Goal: Task Accomplishment & Management: Complete application form

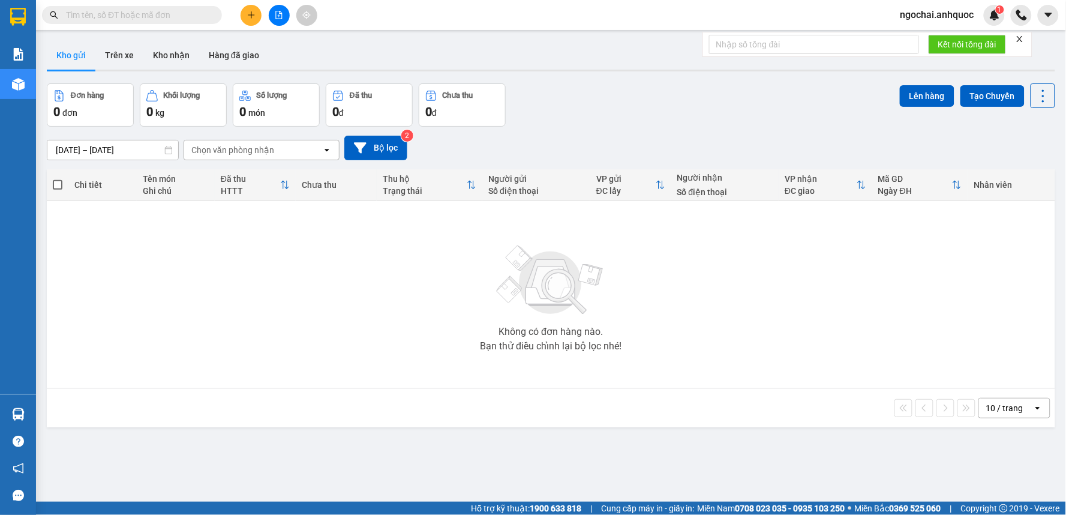
click at [146, 16] on input "text" at bounding box center [137, 14] width 142 height 13
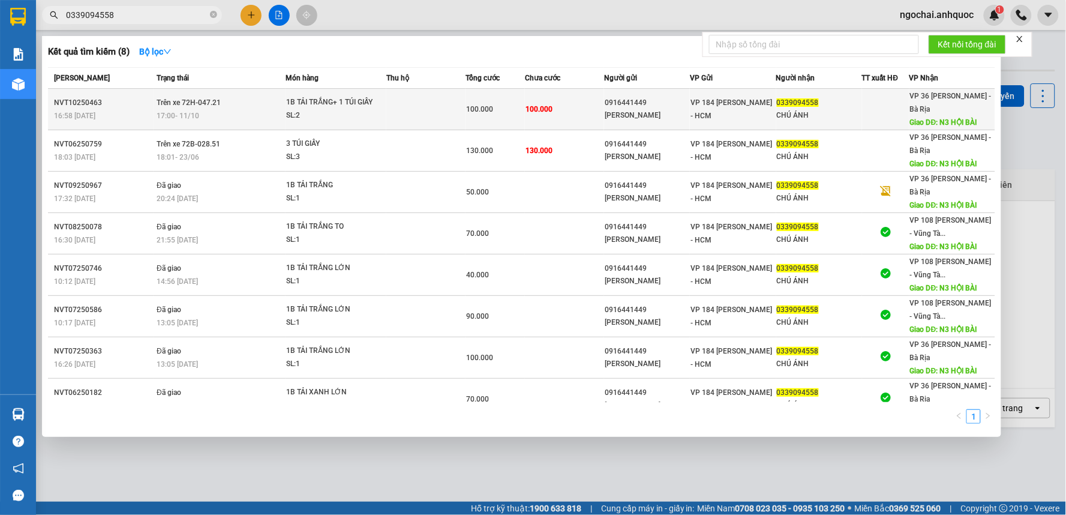
type input "0339094558"
click at [339, 115] on div "SL: 2" at bounding box center [331, 115] width 90 height 13
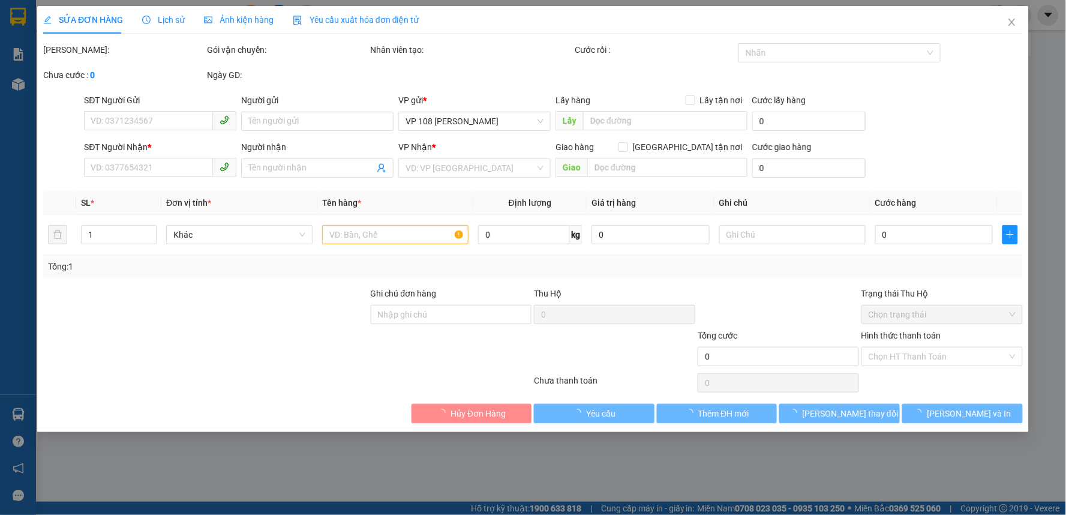
type input "0916441449"
type input "[PERSON_NAME]"
type input "0339094558"
type input "CHÚ ÁNH"
type input "N3 HỘI BÀI"
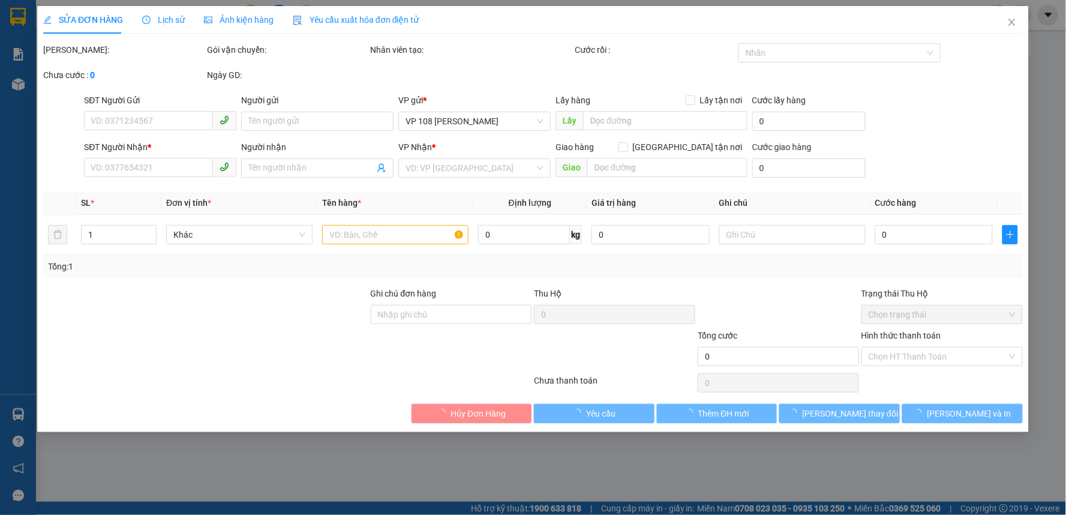
type input "100.000"
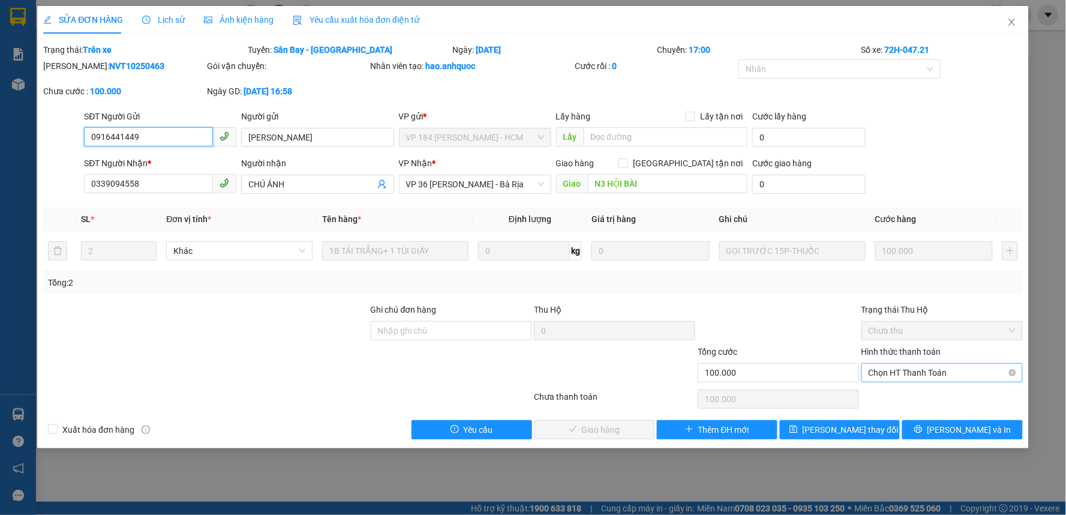
click at [877, 366] on span "Chọn HT Thanh Toán" at bounding box center [942, 372] width 147 height 18
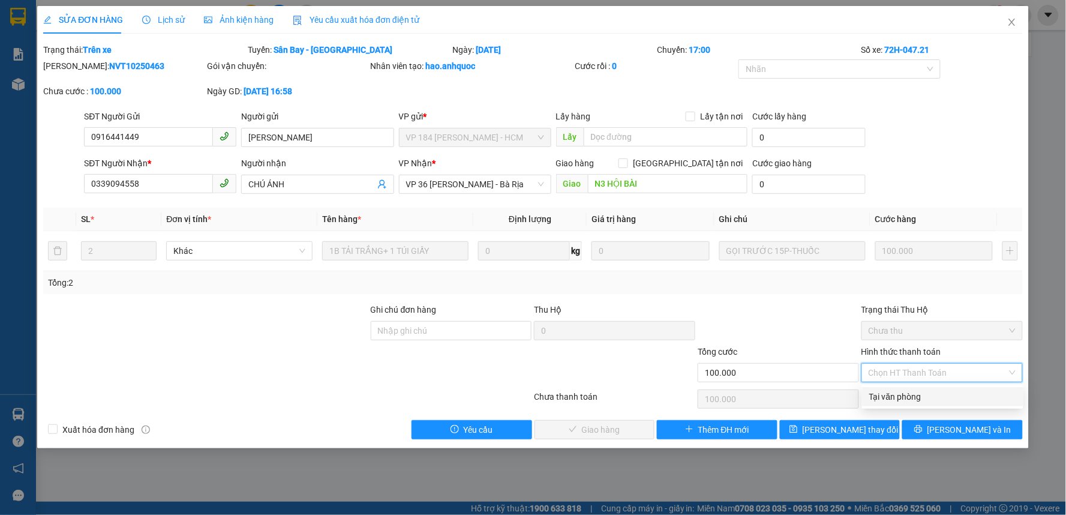
click at [883, 398] on div "Tại văn phòng" at bounding box center [942, 396] width 147 height 13
type input "0"
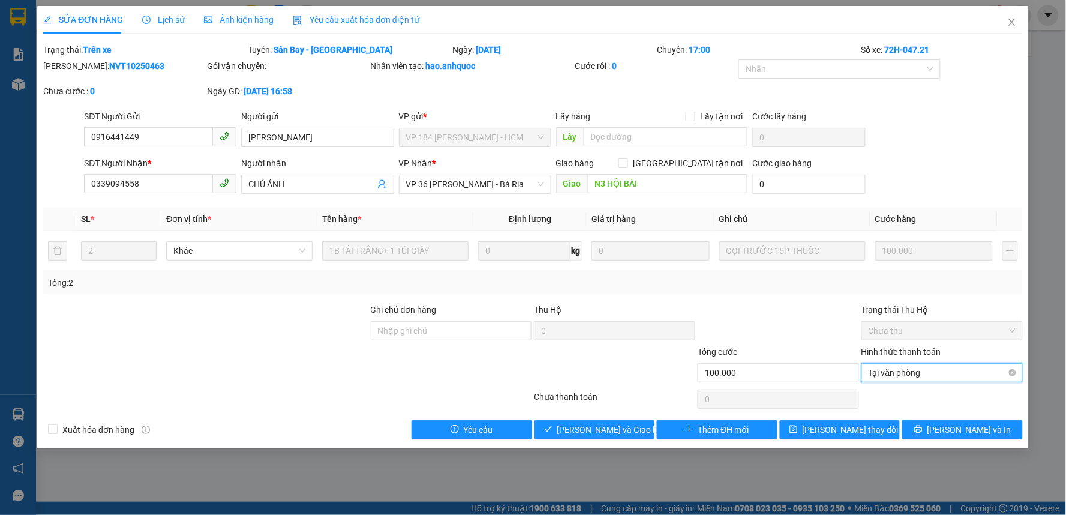
click at [893, 376] on span "Tại văn phòng" at bounding box center [942, 372] width 147 height 18
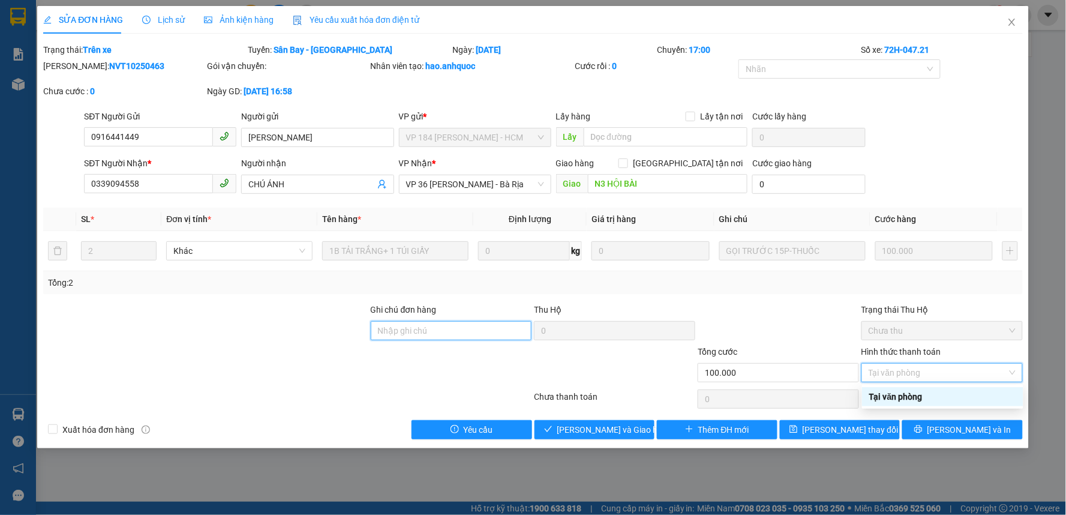
click at [416, 323] on input "Ghi chú đơn hàng" at bounding box center [451, 330] width 161 height 19
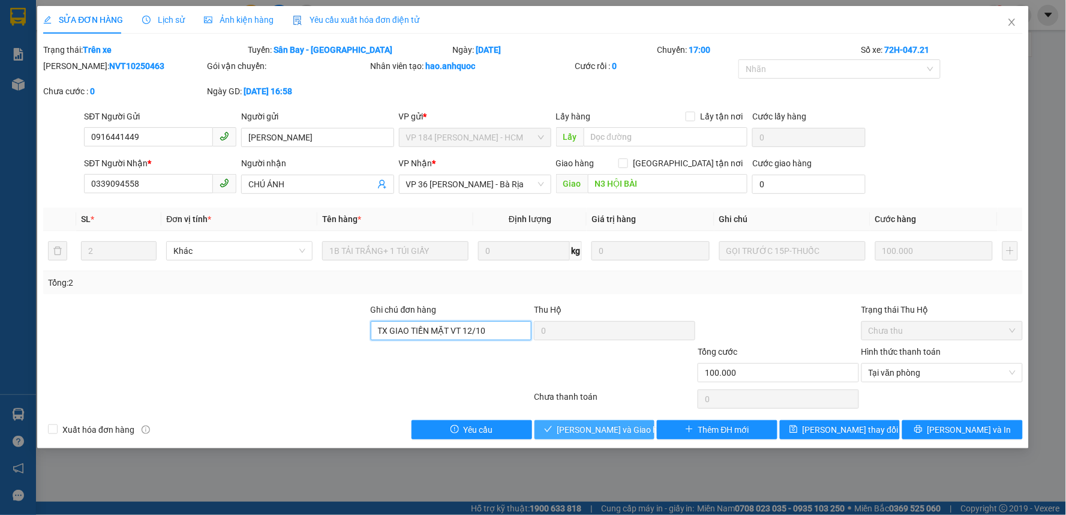
type input "TX GIAO TIỀN MẶT VT 12/10"
click at [636, 430] on button "[PERSON_NAME] và Giao hàng" at bounding box center [594, 429] width 121 height 19
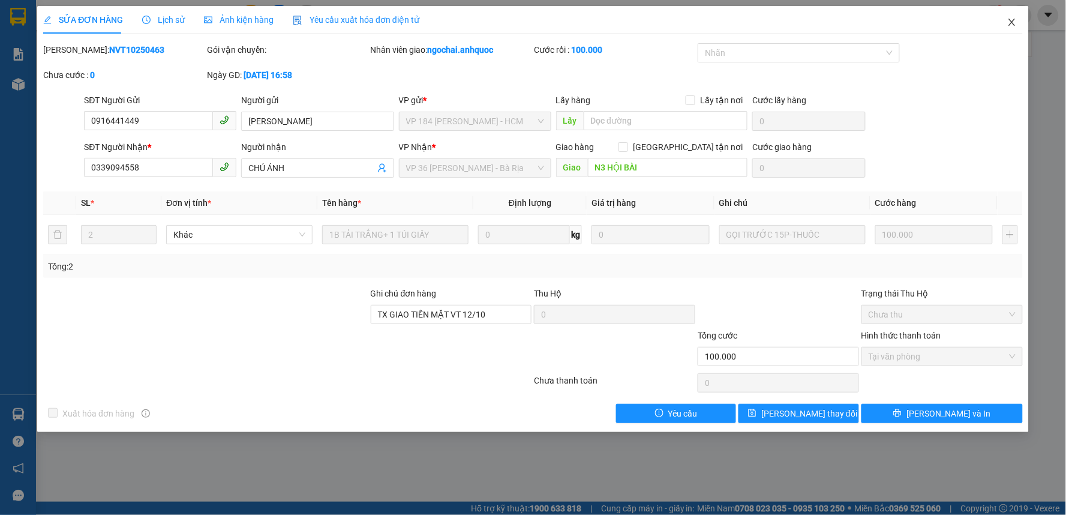
click at [1008, 21] on icon "close" at bounding box center [1012, 22] width 10 height 10
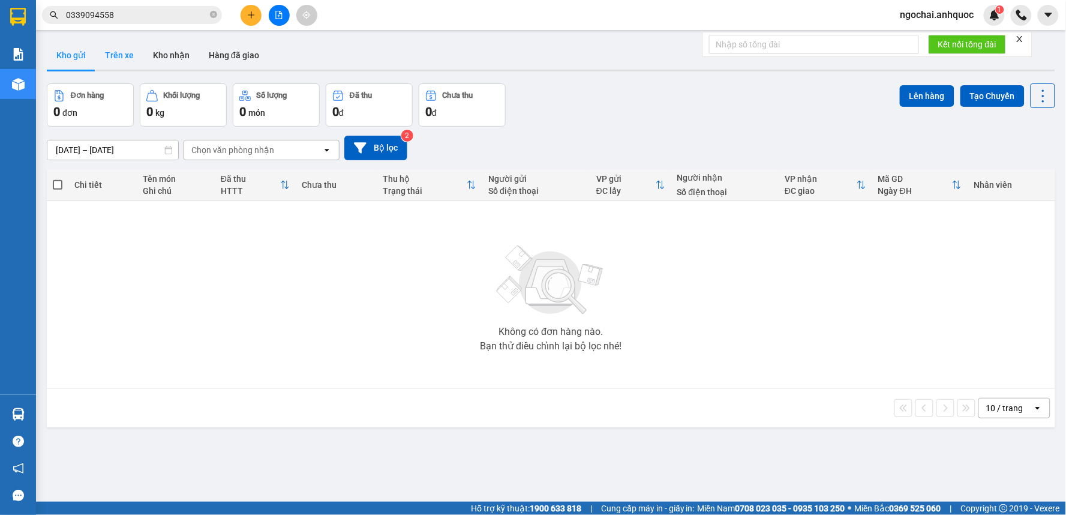
click at [136, 51] on button "Trên xe" at bounding box center [119, 55] width 48 height 29
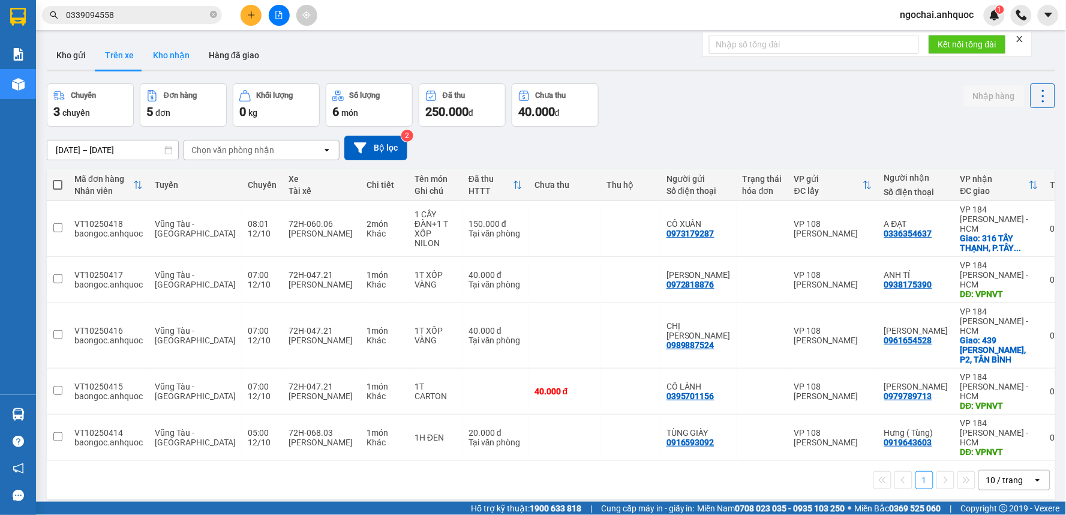
click at [159, 61] on button "Kho nhận" at bounding box center [171, 55] width 56 height 29
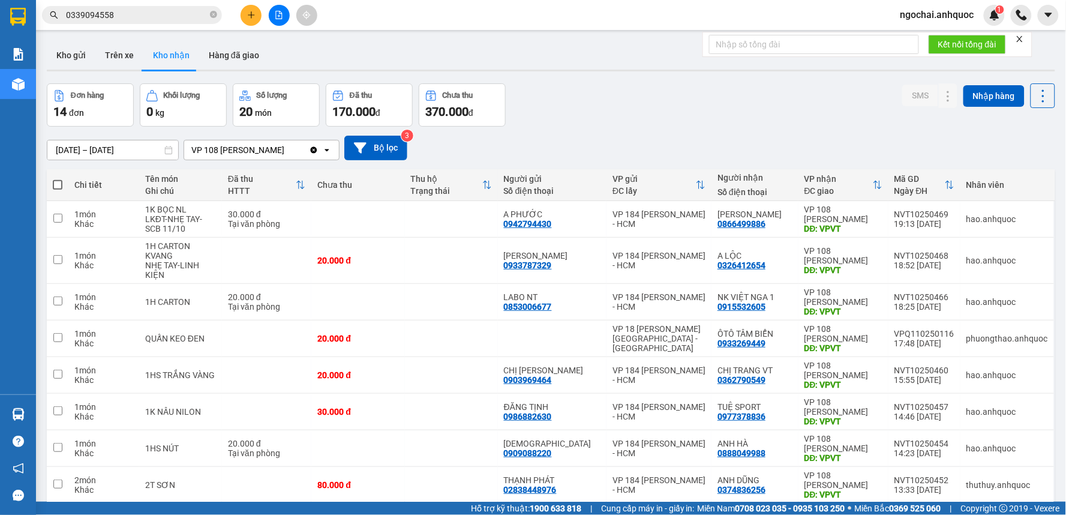
click at [161, 145] on input "[DATE] – [DATE]" at bounding box center [112, 149] width 131 height 19
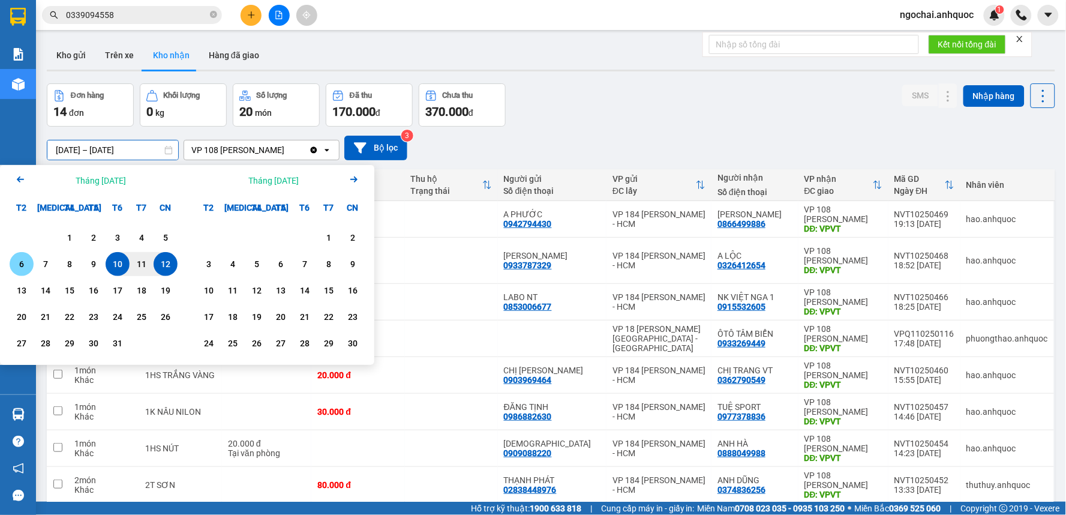
click at [15, 268] on div "6" at bounding box center [21, 264] width 17 height 14
click at [170, 271] on div "12" at bounding box center [165, 264] width 17 height 14
type input "[DATE] – [DATE]"
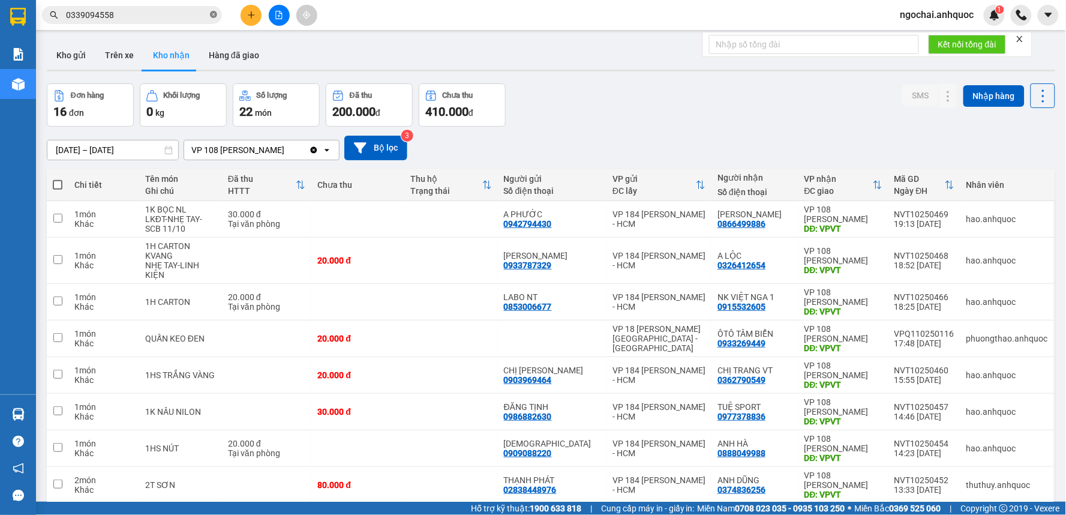
click at [212, 13] on icon "close-circle" at bounding box center [213, 14] width 7 height 7
